Goal: Navigation & Orientation: Locate item on page

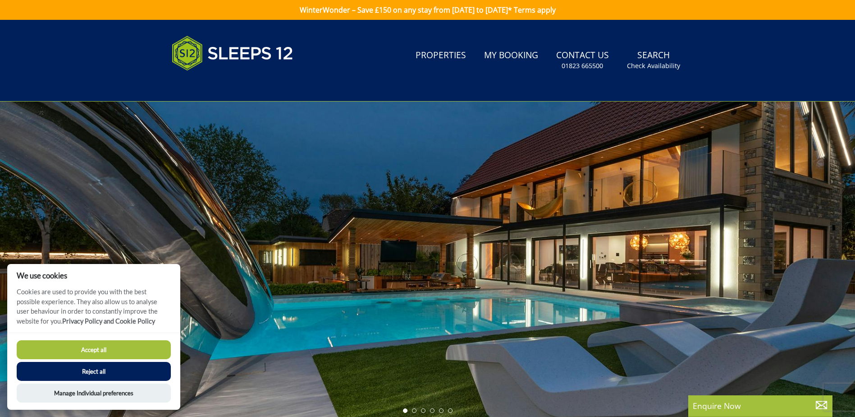
click at [79, 345] on button "Accept all" at bounding box center [94, 349] width 154 height 19
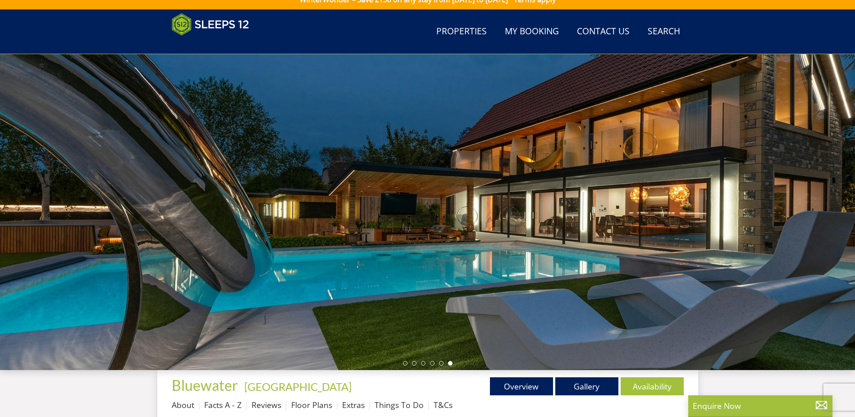
scroll to position [55, 0]
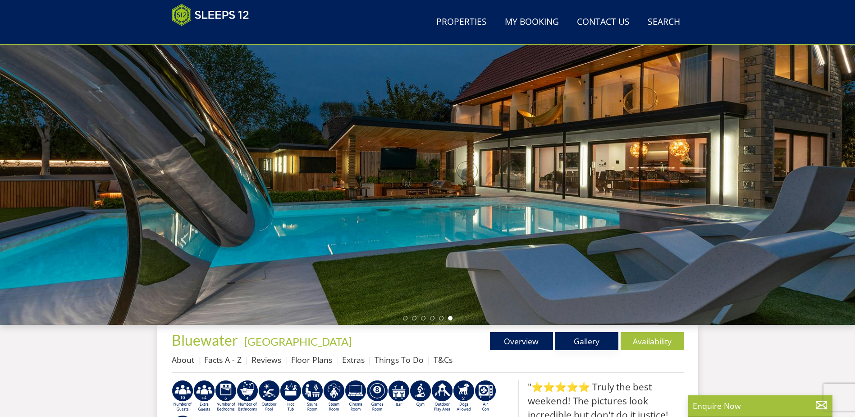
click at [582, 343] on link "Gallery" at bounding box center [586, 341] width 63 height 18
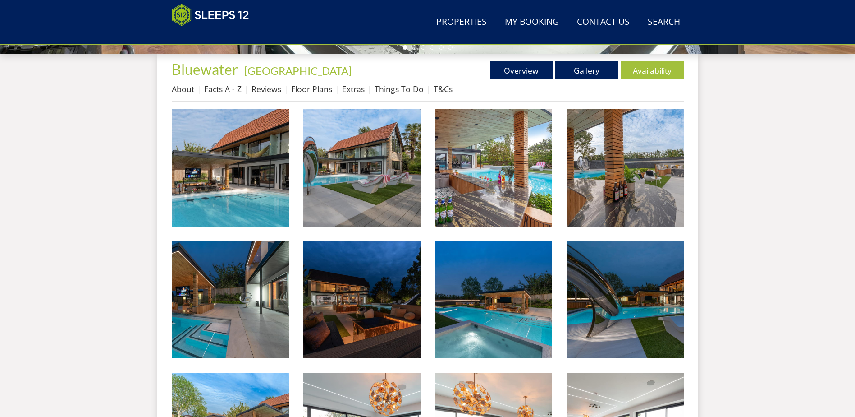
scroll to position [327, 0]
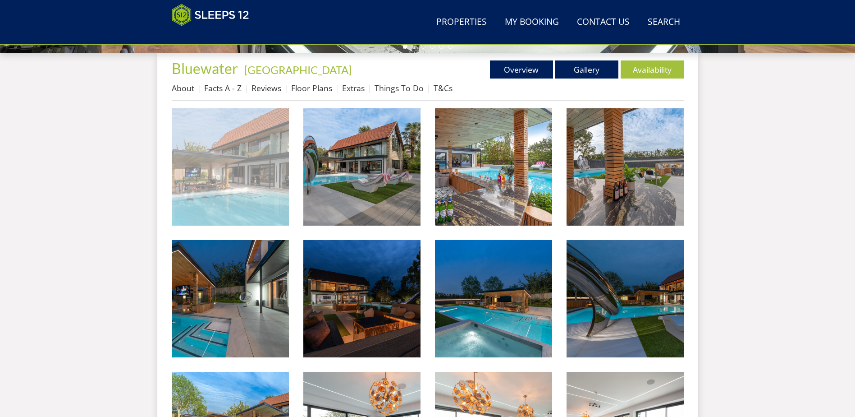
click at [205, 151] on img at bounding box center [230, 166] width 117 height 117
